Goal: Task Accomplishment & Management: Use online tool/utility

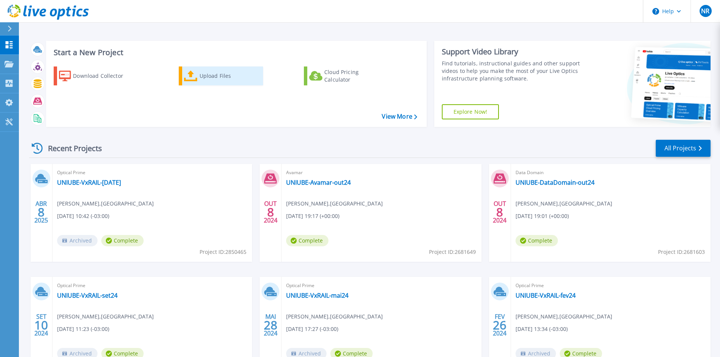
click at [217, 83] on div "Upload Files" at bounding box center [230, 75] width 60 height 15
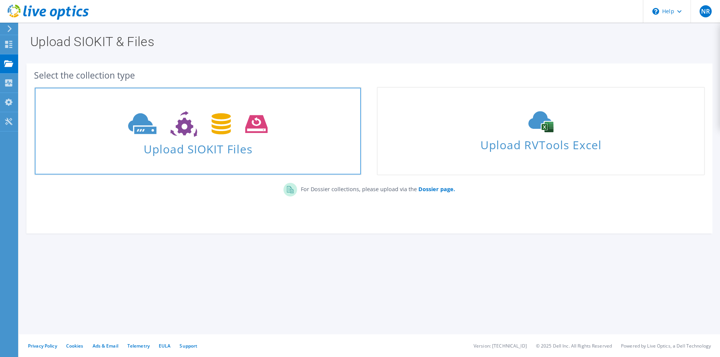
click at [222, 142] on span "Upload SIOKIT Files" at bounding box center [198, 147] width 326 height 16
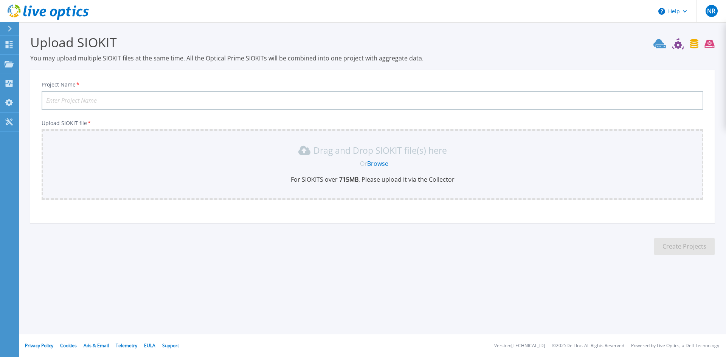
drag, startPoint x: 369, startPoint y: 164, endPoint x: 373, endPoint y: 164, distance: 4.2
click at [373, 164] on link "Browse" at bounding box center [377, 164] width 21 height 8
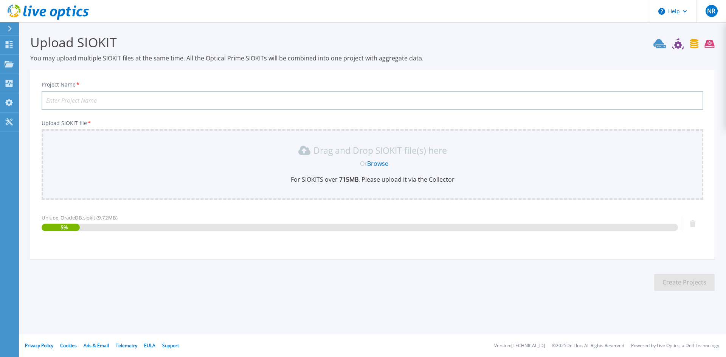
click at [126, 100] on input "Project Name *" at bounding box center [373, 100] width 662 height 19
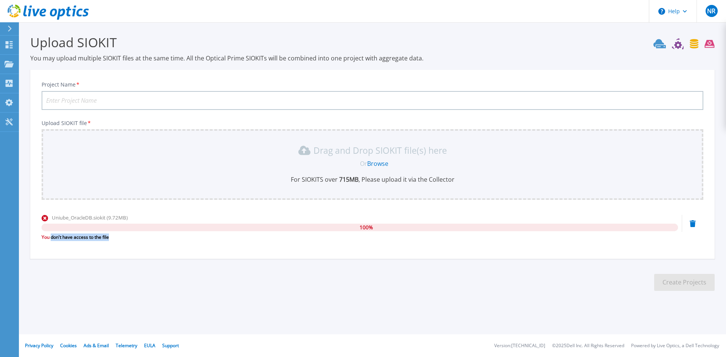
drag, startPoint x: 51, startPoint y: 240, endPoint x: 110, endPoint y: 239, distance: 59.4
click at [110, 239] on div "You don't have access to the file" at bounding box center [360, 238] width 636 height 8
click at [378, 164] on link "Browse" at bounding box center [377, 164] width 21 height 8
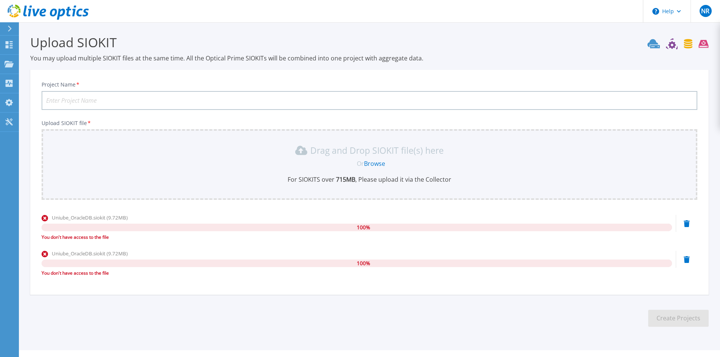
click at [683, 223] on div "Uniube_OracleDB.siokit (9.72MB) 100 % You don't have access to the file" at bounding box center [370, 230] width 656 height 32
click at [685, 224] on icon at bounding box center [687, 223] width 6 height 7
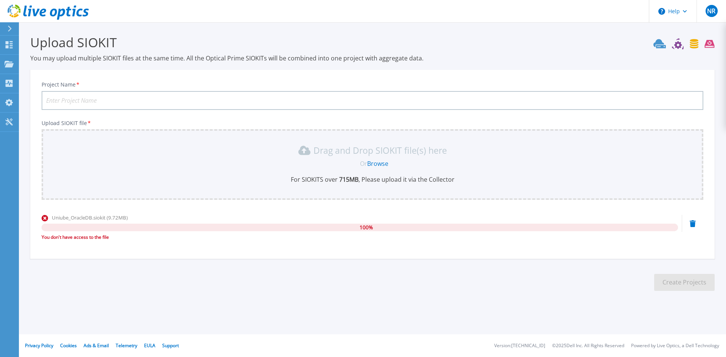
click at [688, 222] on div "Uniube_OracleDB.siokit (9.72MB) 100 % You don't have access to the file" at bounding box center [373, 230] width 662 height 32
click at [693, 224] on icon at bounding box center [693, 223] width 6 height 7
click at [692, 222] on icon at bounding box center [693, 223] width 6 height 7
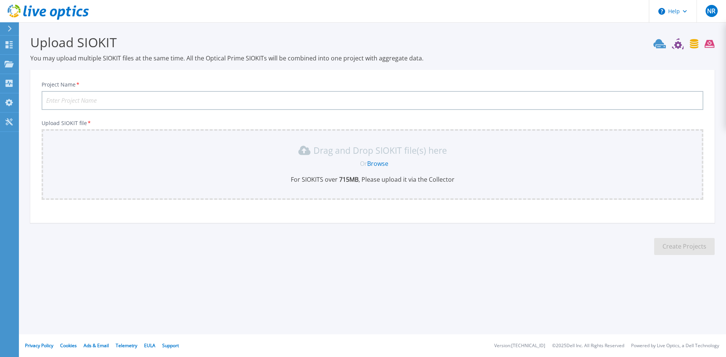
click at [29, 238] on section "Upload SIOKIT You may upload multiple SIOKIT files at the same time. All the Op…" at bounding box center [372, 147] width 707 height 250
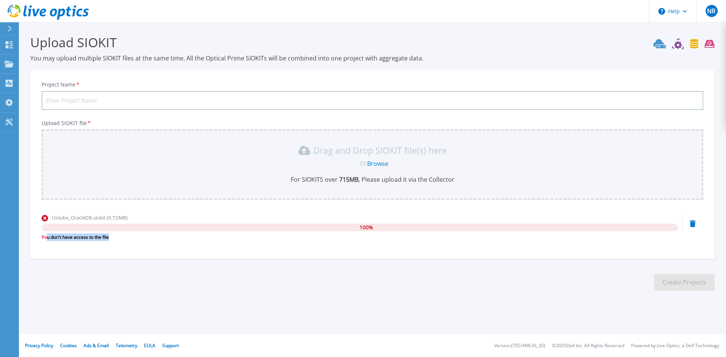
drag, startPoint x: 47, startPoint y: 238, endPoint x: 112, endPoint y: 236, distance: 65.1
click at [112, 236] on div "You don't have access to the file" at bounding box center [360, 238] width 636 height 8
click at [144, 245] on div "Uniube_OracleDB.siokit (9.72MB) 100 % You don't have access to the file" at bounding box center [360, 230] width 636 height 32
click at [676, 10] on button "Help" at bounding box center [672, 11] width 47 height 23
click at [714, 10] on span "NR" at bounding box center [711, 11] width 8 height 6
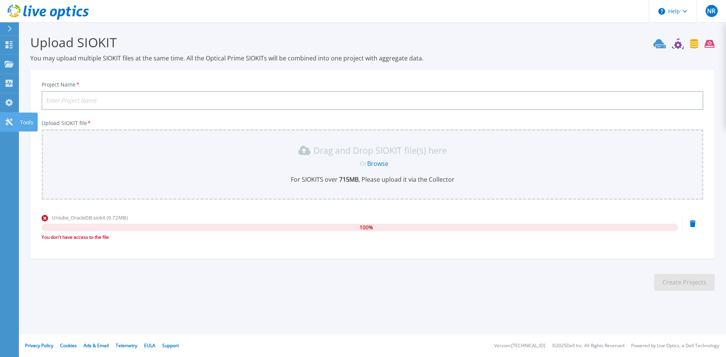
click at [9, 121] on icon at bounding box center [8, 121] width 7 height 7
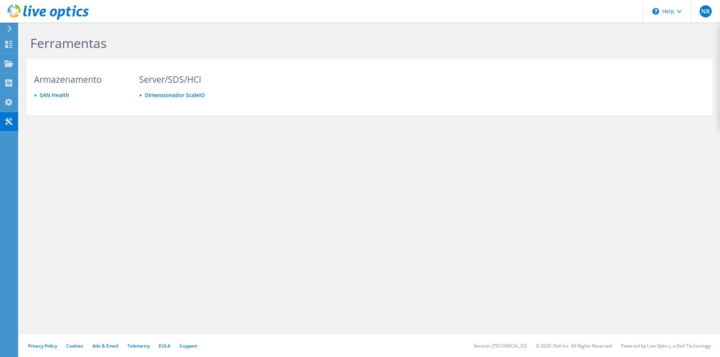
click at [662, 40] on div "Ferramentas Armazenamento SAN Health Server/SDS/HCI Dimensionador ScaleIO" at bounding box center [369, 92] width 701 height 138
click at [698, 12] on div "NR" at bounding box center [705, 11] width 29 height 23
